Goal: Task Accomplishment & Management: Complete application form

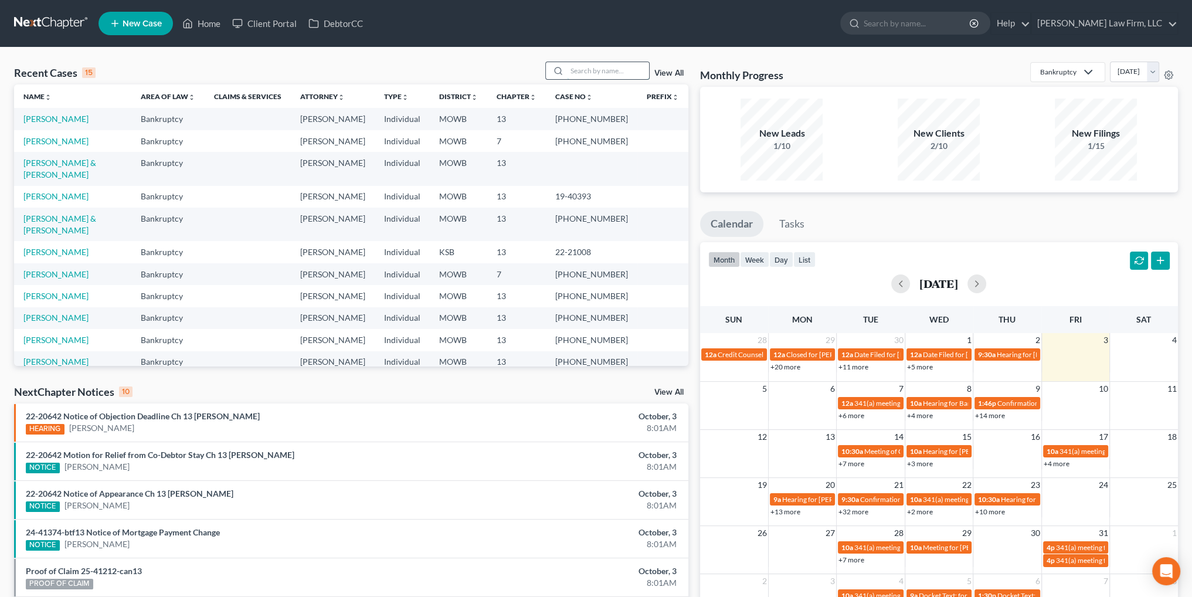
click at [605, 68] on input "search" at bounding box center [608, 70] width 82 height 17
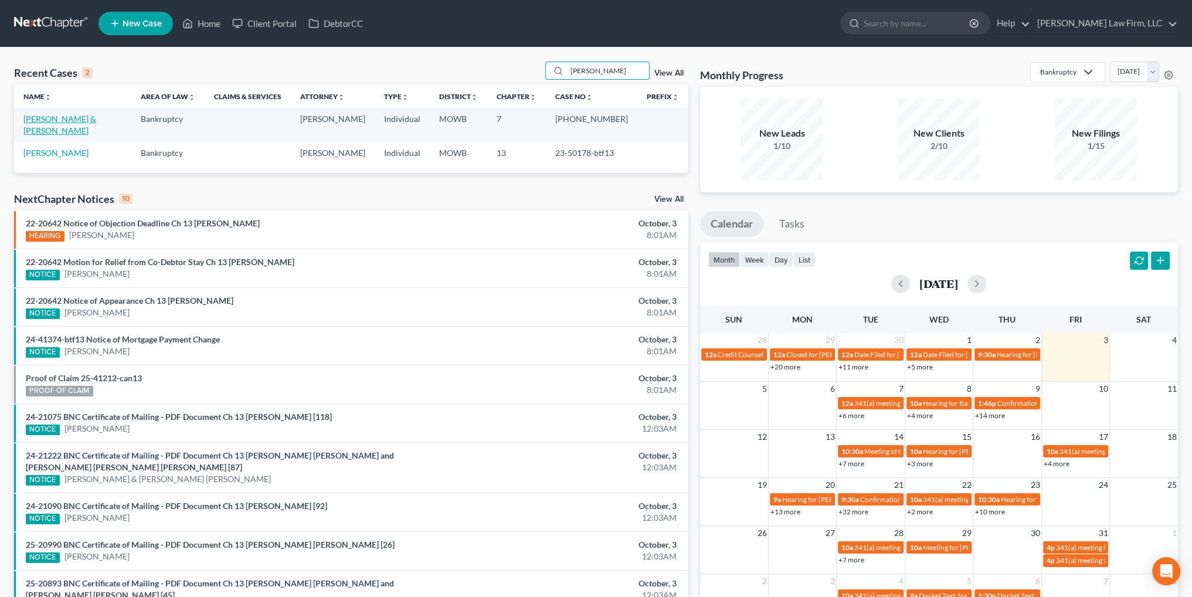
type input "[PERSON_NAME]"
click at [48, 120] on link "[PERSON_NAME] & [PERSON_NAME]" at bounding box center [59, 125] width 73 height 22
select select "0"
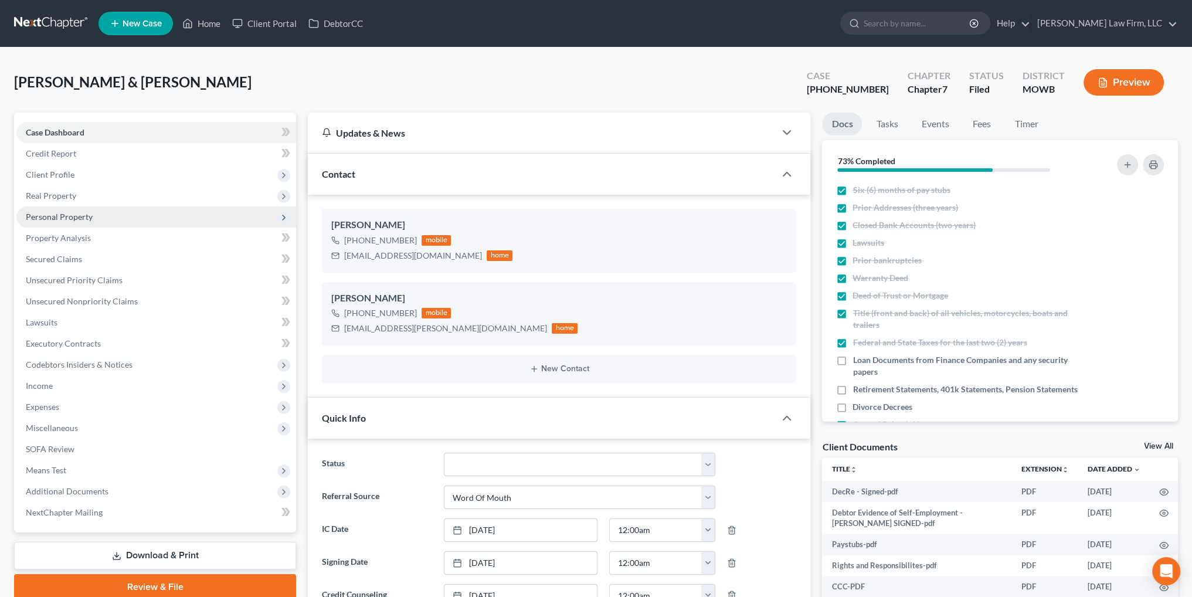
click at [58, 217] on span "Personal Property" at bounding box center [59, 217] width 67 height 10
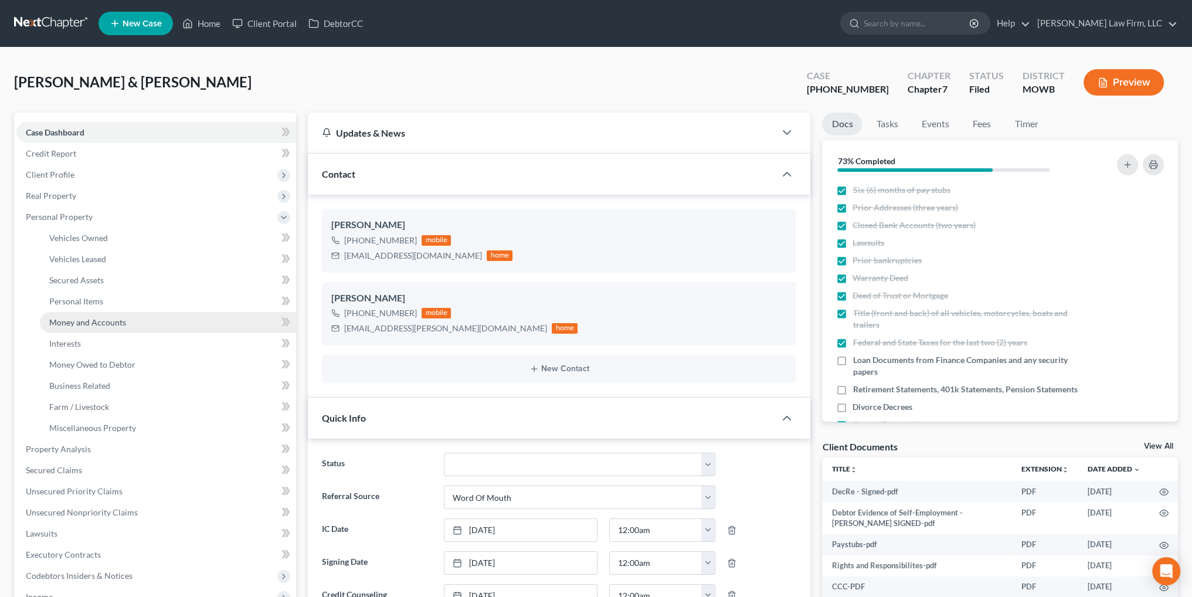
click at [70, 317] on span "Money and Accounts" at bounding box center [87, 322] width 77 height 10
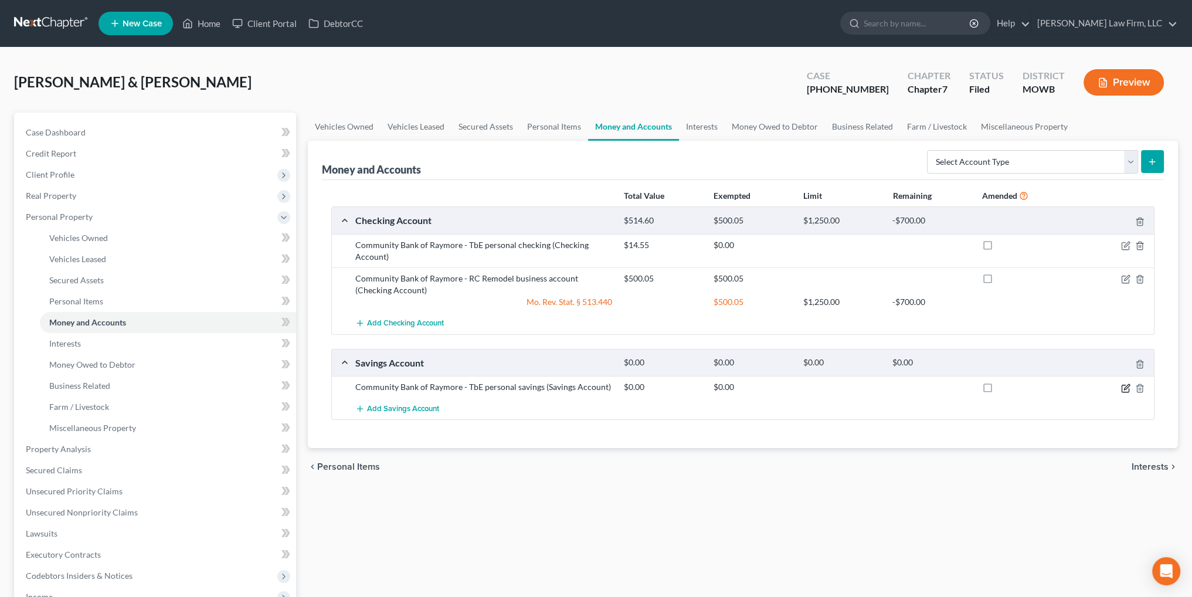
click at [1123, 386] on icon "button" at bounding box center [1125, 387] width 9 height 9
select select "26"
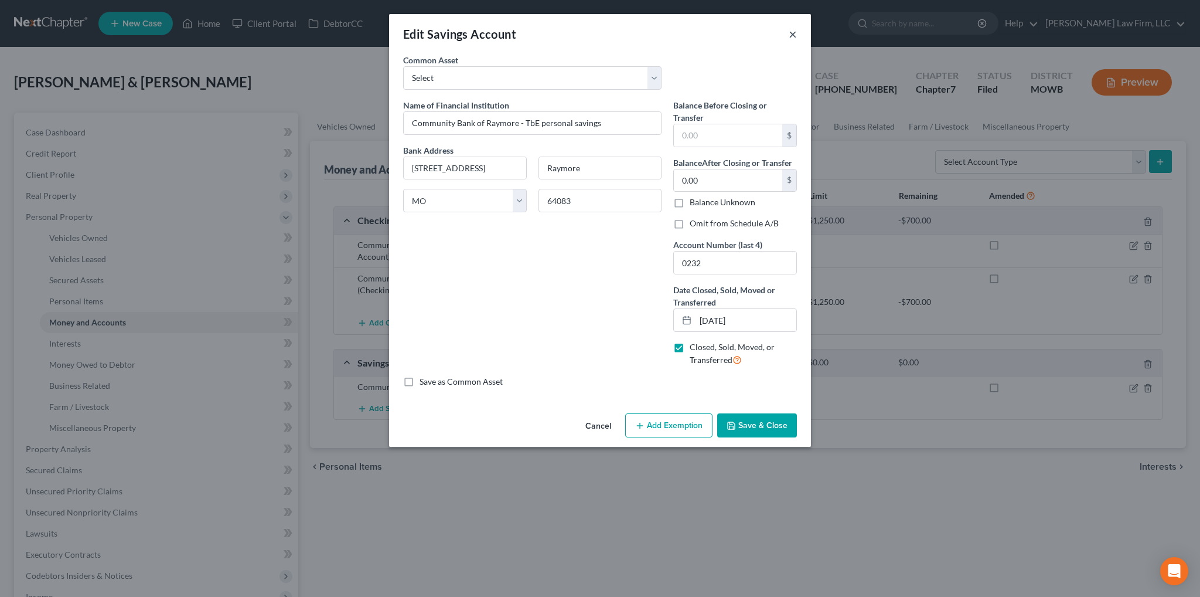
click at [795, 35] on button "×" at bounding box center [793, 34] width 8 height 14
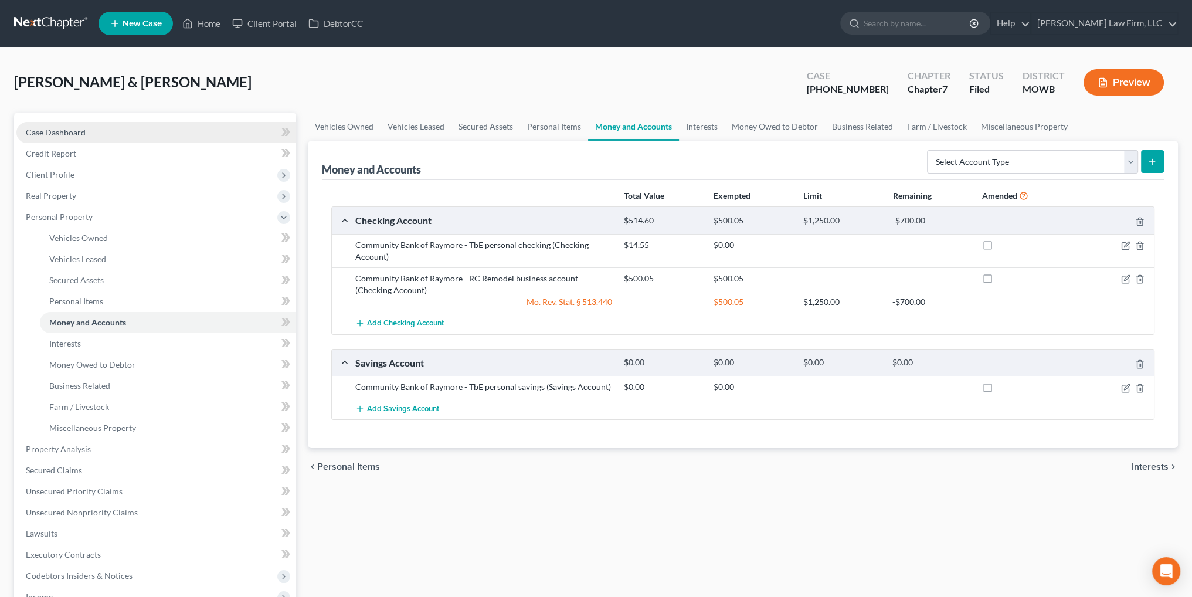
click at [54, 132] on span "Case Dashboard" at bounding box center [56, 132] width 60 height 10
select select "3"
select select "0"
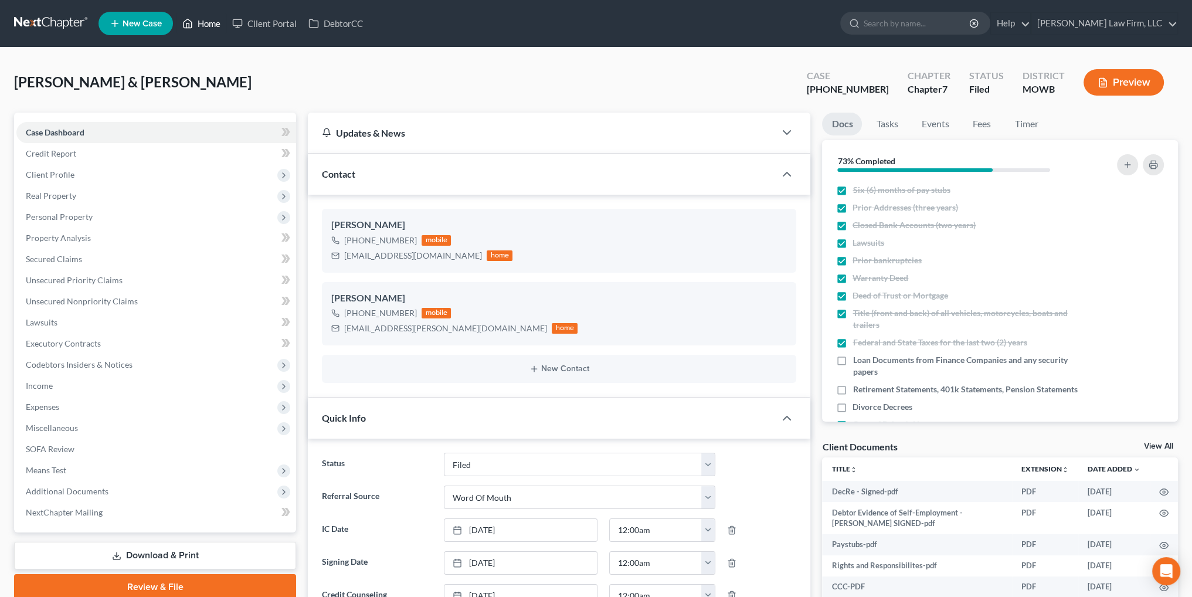
click at [199, 24] on link "Home" at bounding box center [201, 23] width 50 height 21
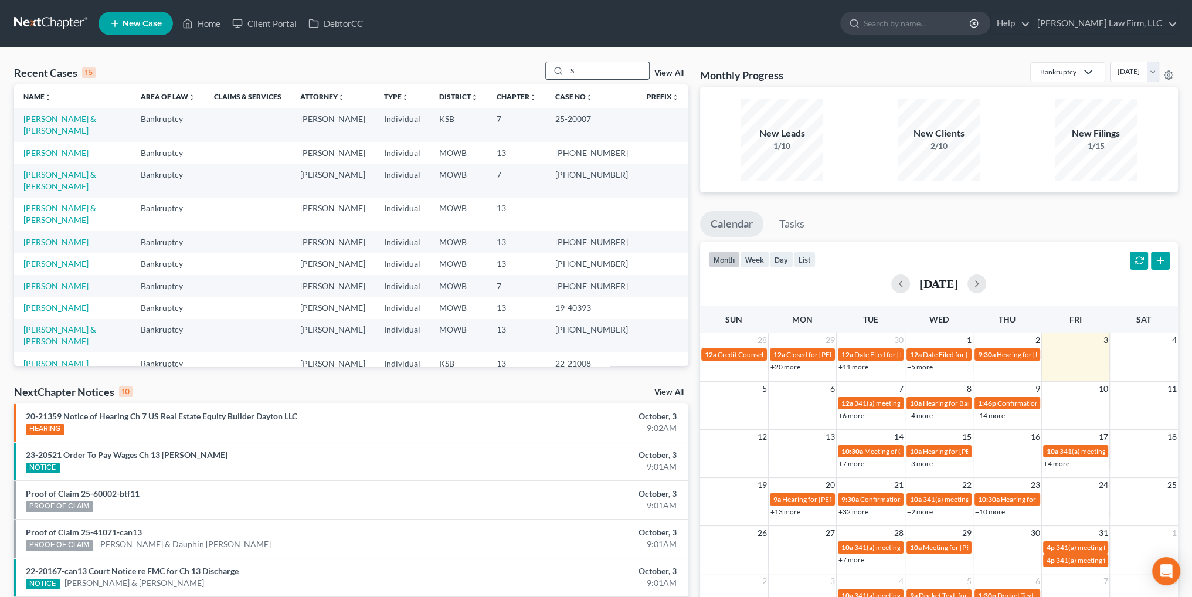
click at [599, 77] on input "S" at bounding box center [608, 70] width 82 height 17
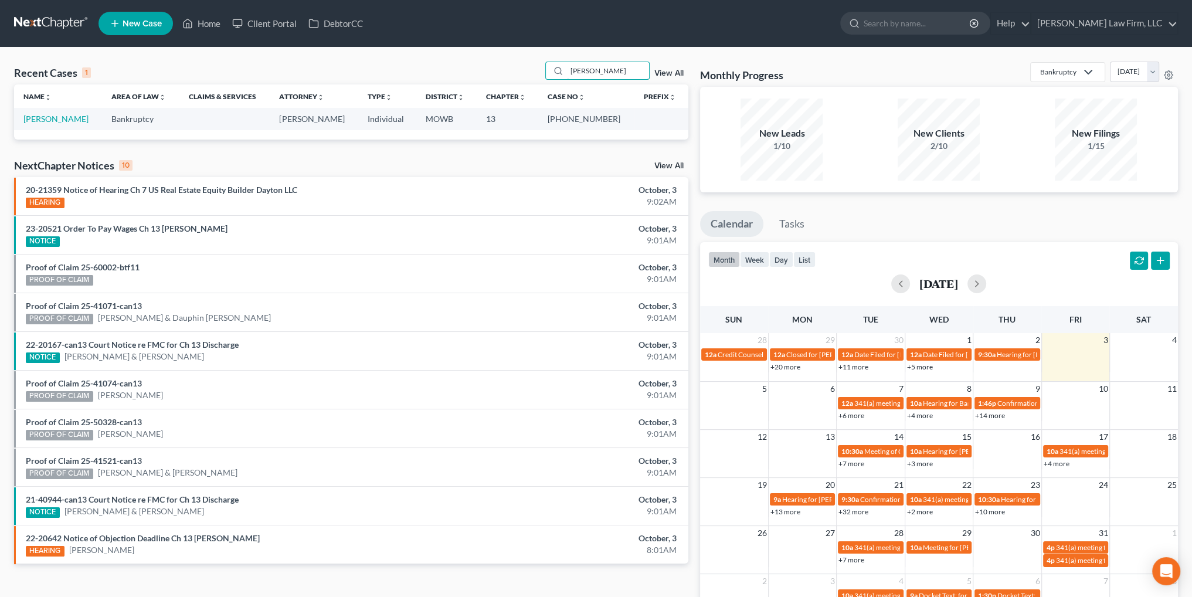
type input "[PERSON_NAME]"
